Goal: Complete application form

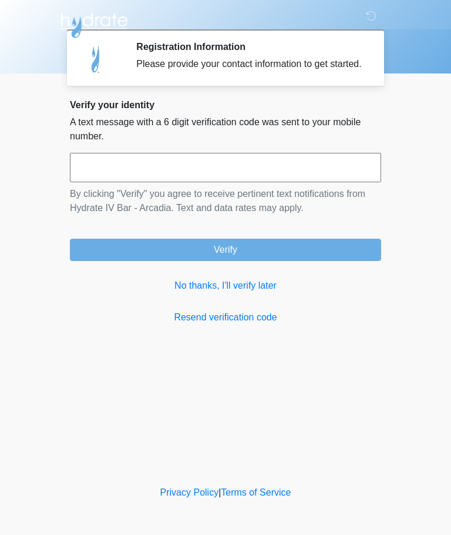
click at [263, 293] on link "No thanks, I'll verify later" at bounding box center [225, 285] width 311 height 14
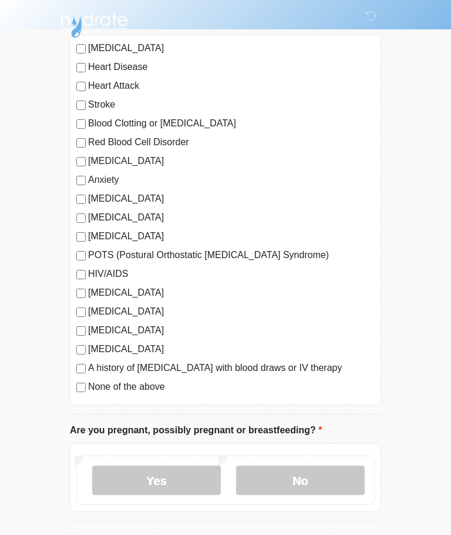
scroll to position [110, 0]
click at [332, 479] on label "No" at bounding box center [300, 479] width 129 height 29
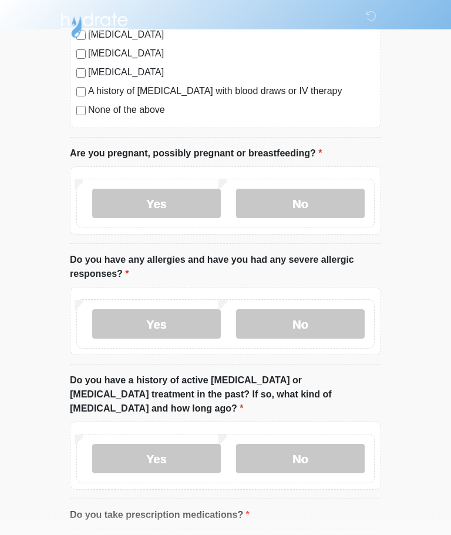
scroll to position [387, 0]
click at [342, 323] on label "No" at bounding box center [300, 323] width 129 height 29
click at [358, 443] on label "No" at bounding box center [300, 457] width 129 height 29
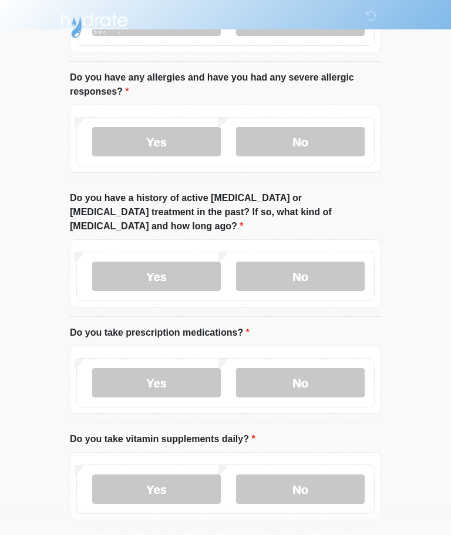
scroll to position [585, 0]
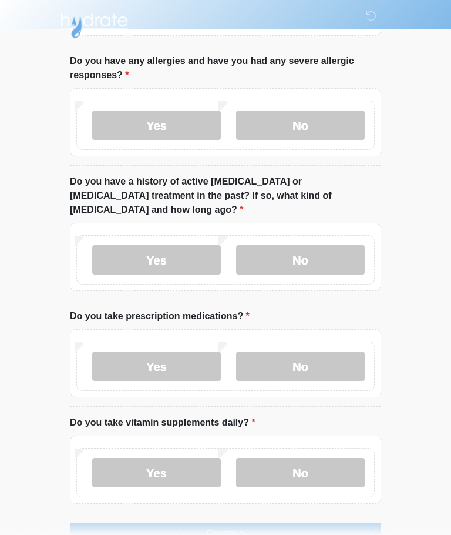
click at [334, 359] on label "No" at bounding box center [300, 365] width 129 height 29
click at [219, 458] on label "Yes" at bounding box center [156, 472] width 129 height 29
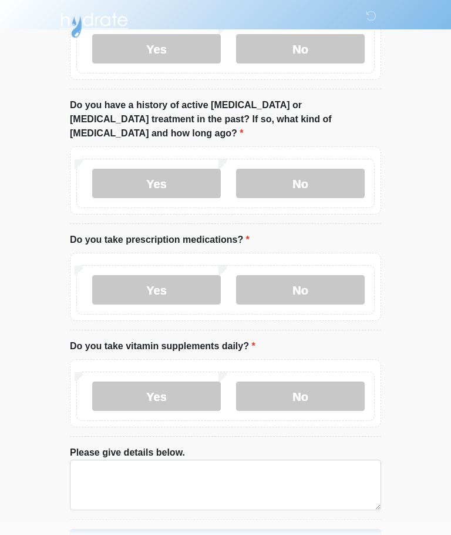
scroll to position [685, 0]
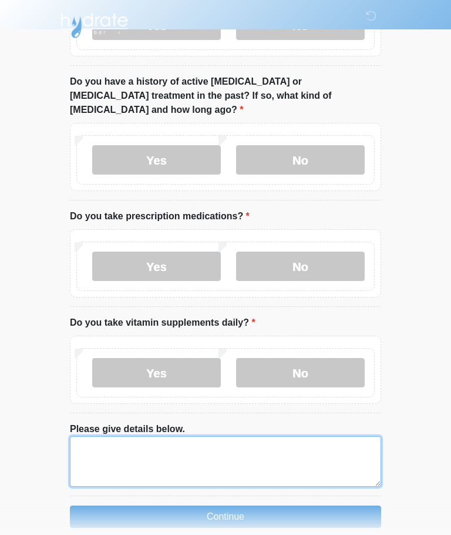
click at [223, 443] on textarea "Please give details below." at bounding box center [225, 461] width 311 height 51
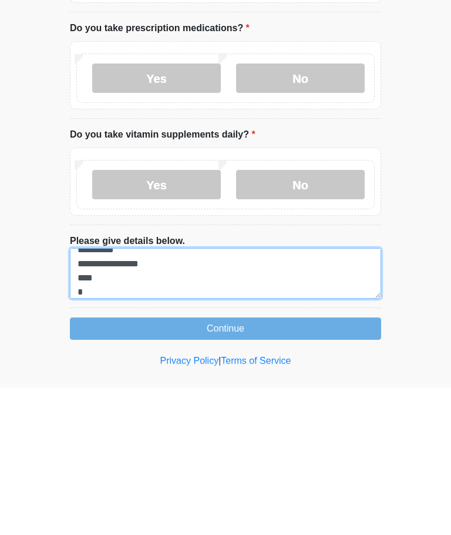
scroll to position [80, 0]
type textarea "**********"
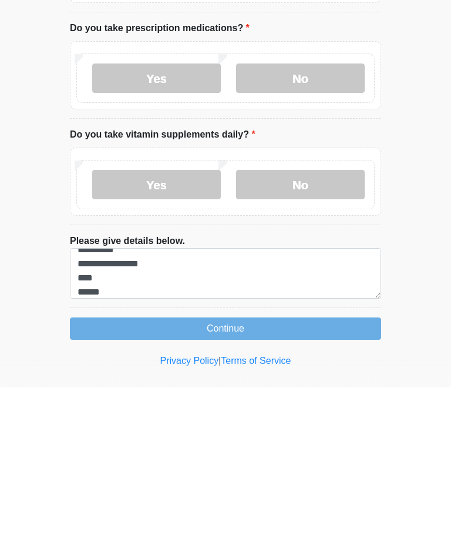
click at [241, 465] on button "Continue" at bounding box center [225, 476] width 311 height 22
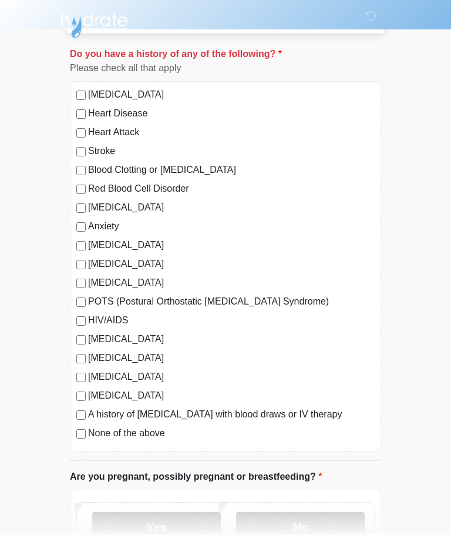
click at [150, 431] on label "None of the above" at bounding box center [231, 433] width 287 height 14
click at [322, 529] on label "No" at bounding box center [300, 526] width 129 height 29
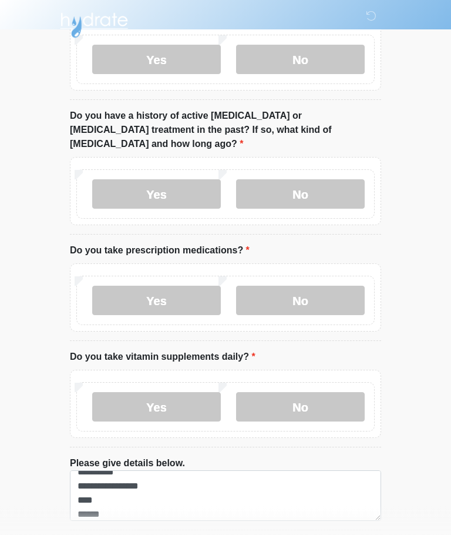
scroll to position [685, 0]
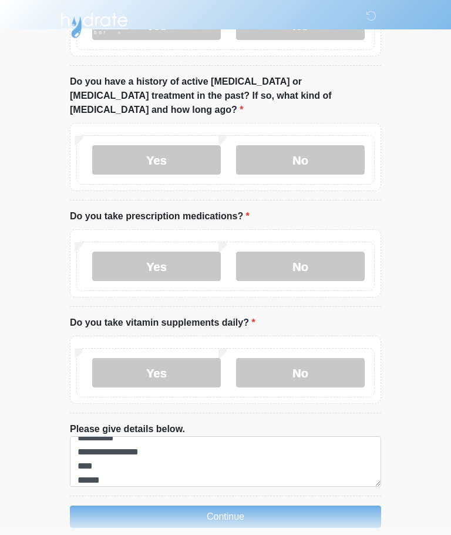
click at [237, 505] on button "Continue" at bounding box center [225, 516] width 311 height 22
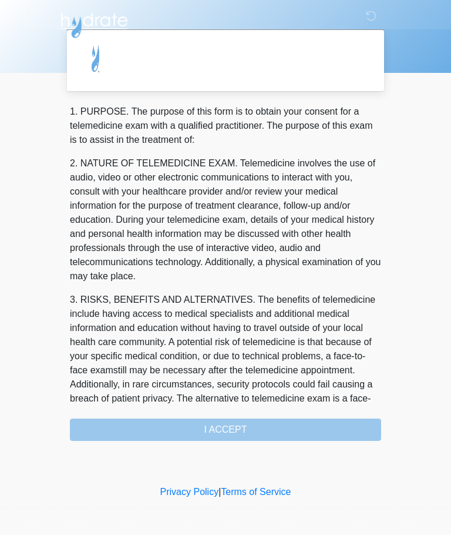
scroll to position [0, 0]
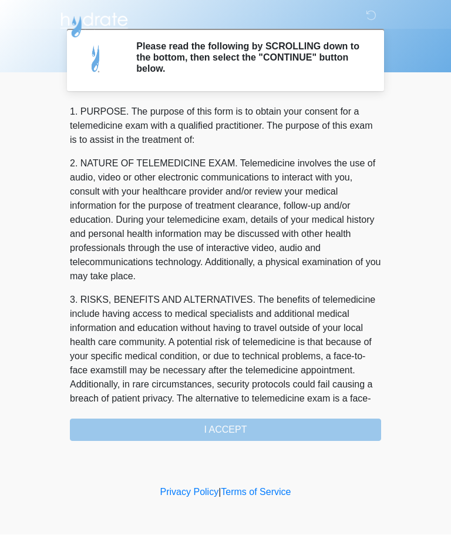
click at [241, 425] on div "1. PURPOSE. The purpose of this form is to obtain your consent for a telemedici…" at bounding box center [225, 273] width 311 height 336
click at [233, 429] on div "1. PURPOSE. The purpose of this form is to obtain your consent for a telemedici…" at bounding box center [225, 273] width 311 height 336
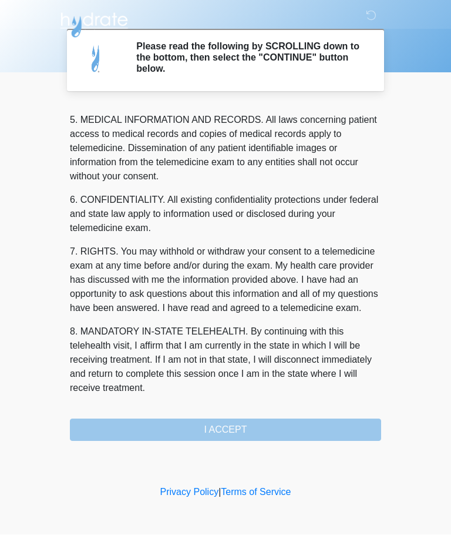
scroll to position [382, 0]
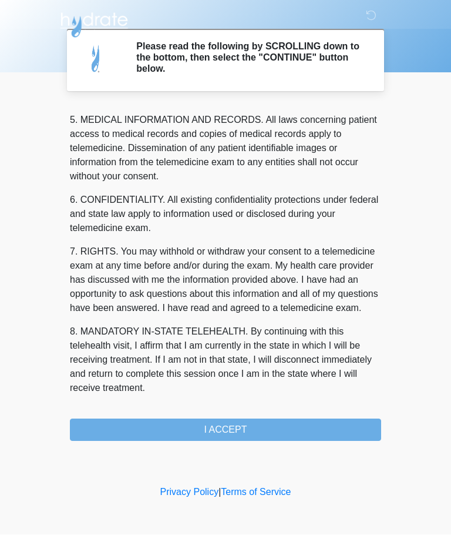
click at [239, 431] on button "I ACCEPT" at bounding box center [225, 430] width 311 height 22
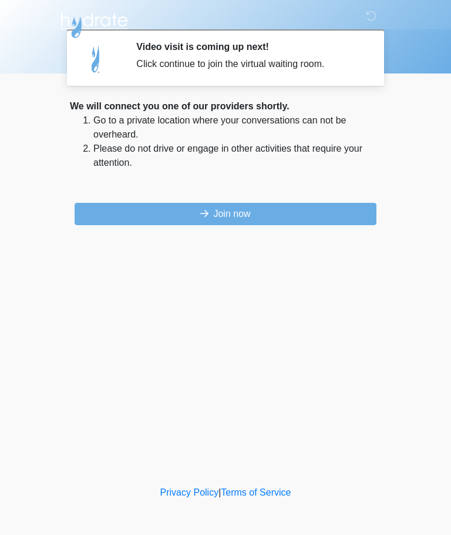
click at [249, 211] on button "Join now" at bounding box center [226, 214] width 302 height 22
